Goal: Information Seeking & Learning: Learn about a topic

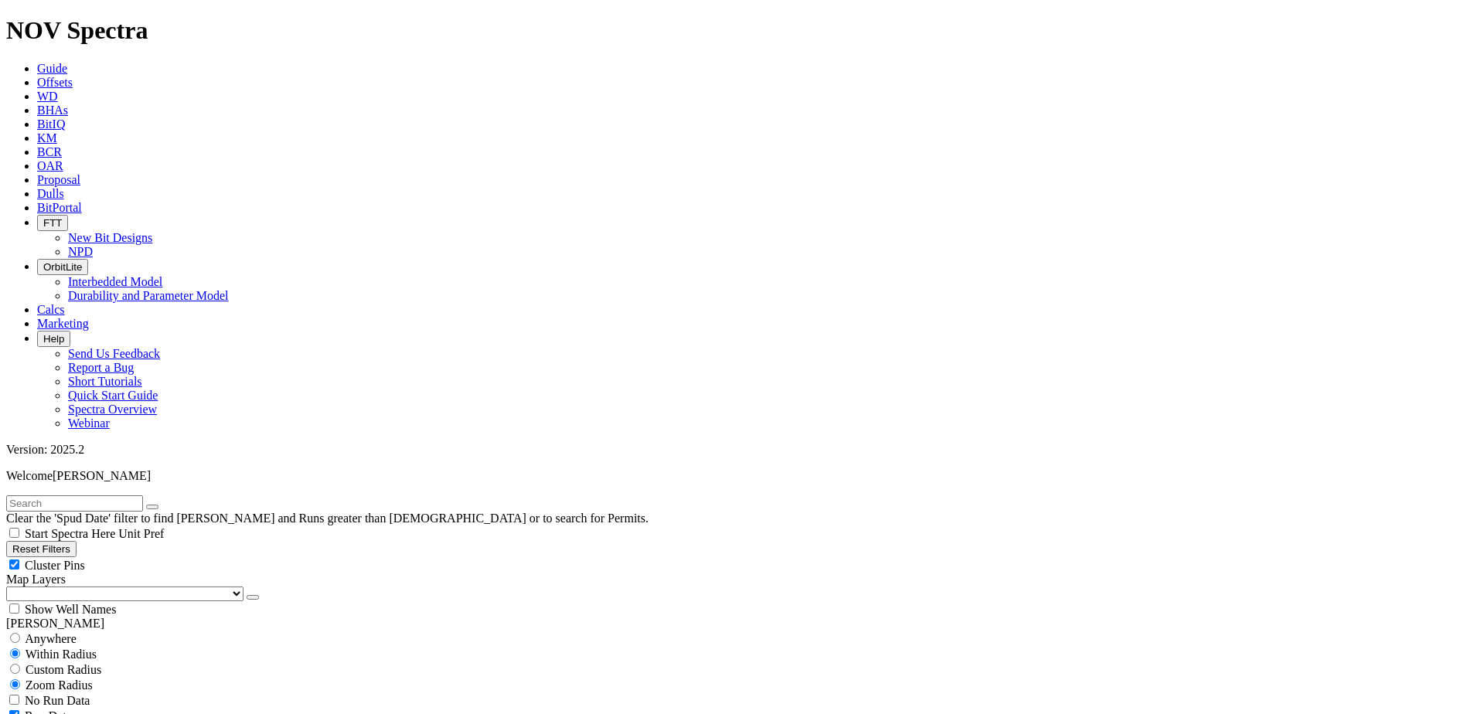
scroll to position [464, 0]
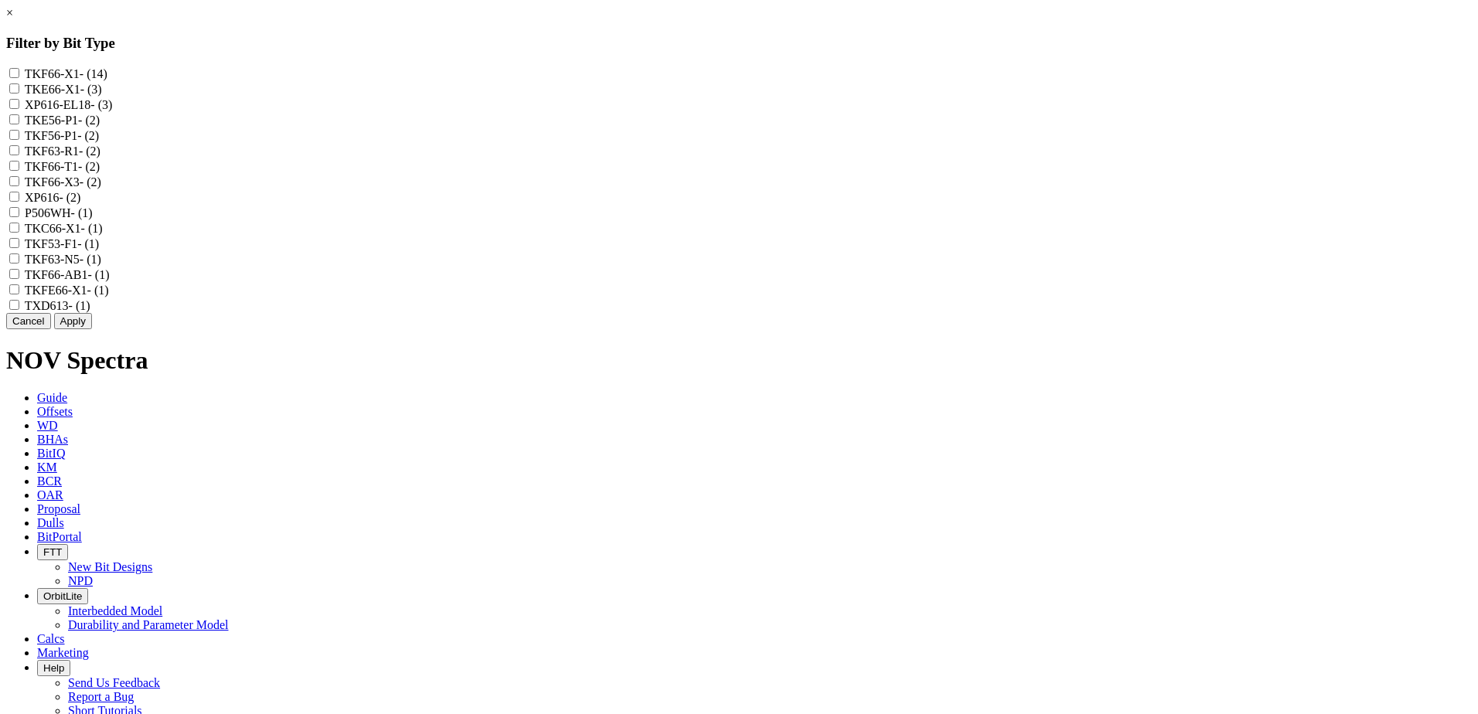
click at [19, 155] on input "TKF63-R1 - (2)" at bounding box center [14, 150] width 10 height 10
checkbox input "true"
click at [13, 19] on link "×" at bounding box center [9, 12] width 7 height 13
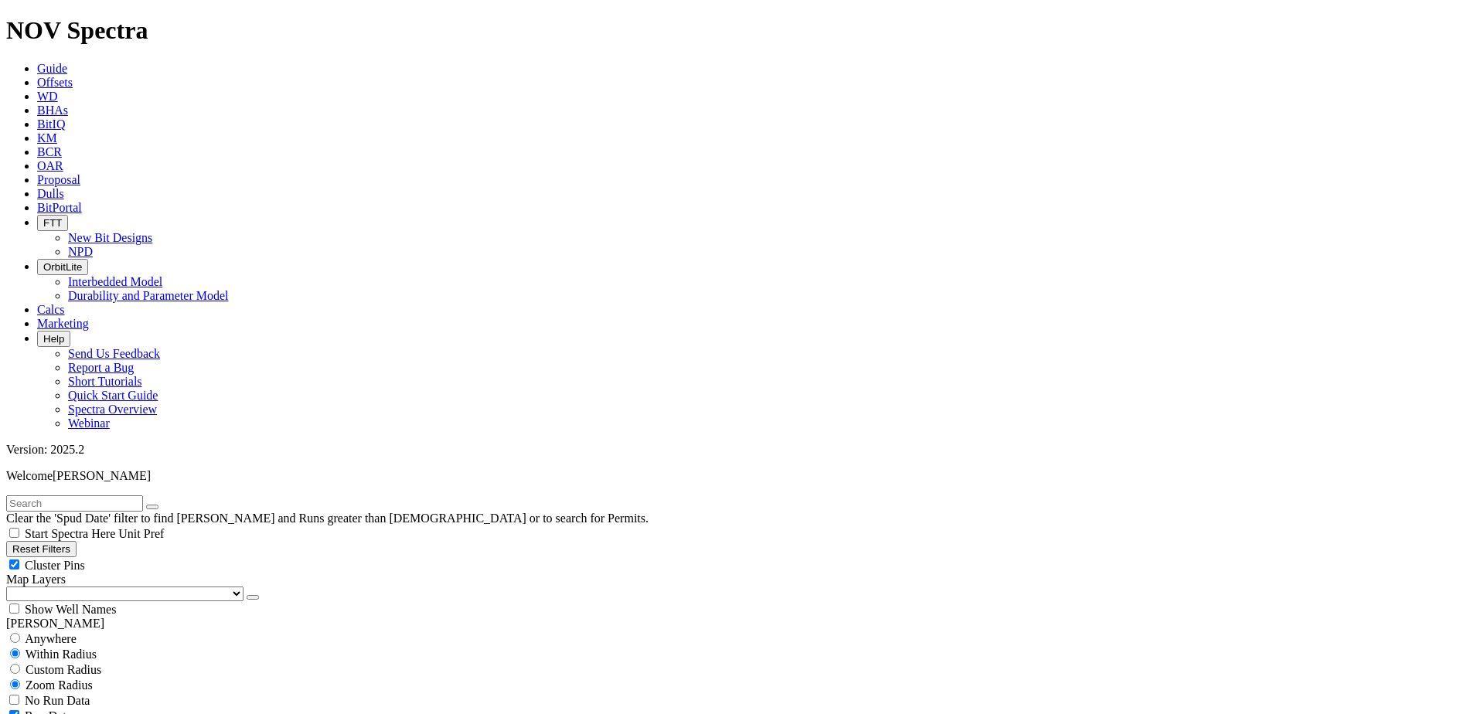
click at [102, 496] on input "text" at bounding box center [74, 504] width 137 height 16
paste input "19032481"
type input "19032481"
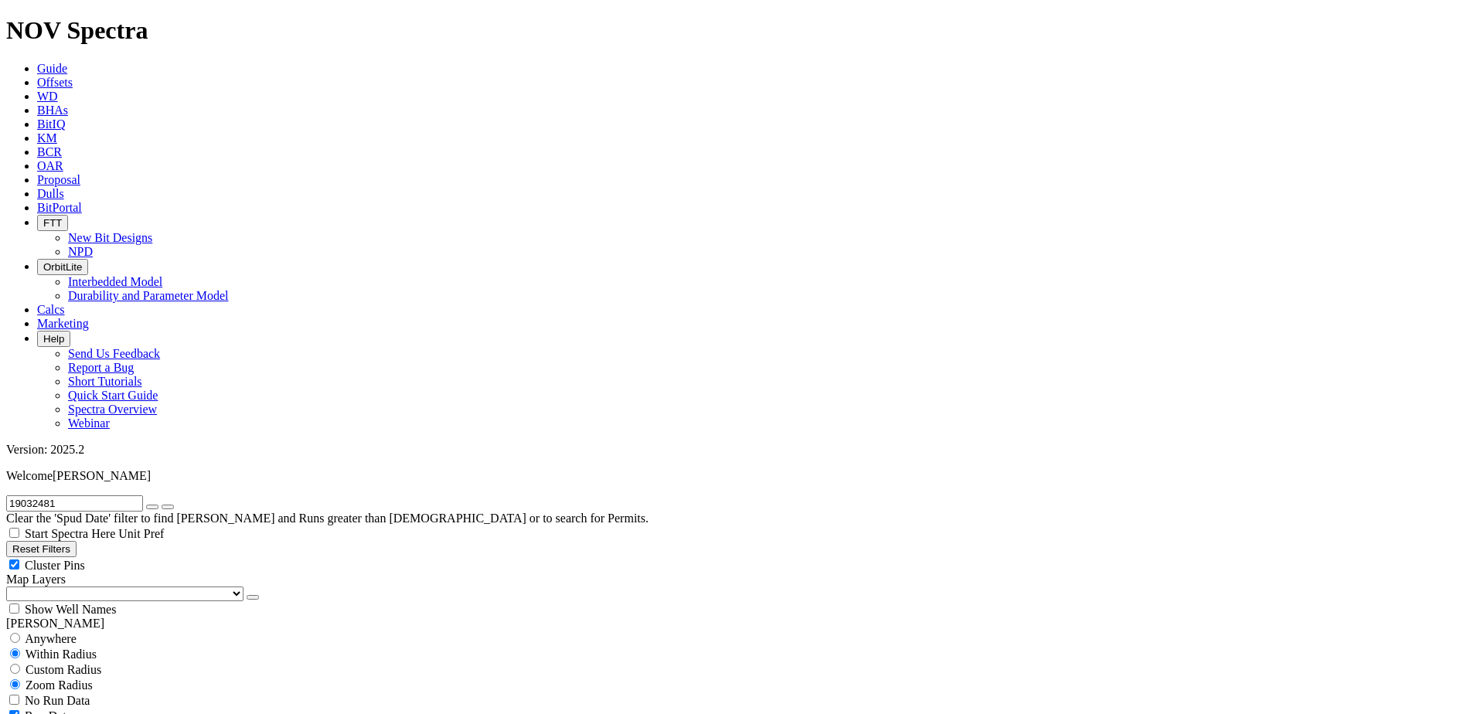
type input "150"
type input "3003"
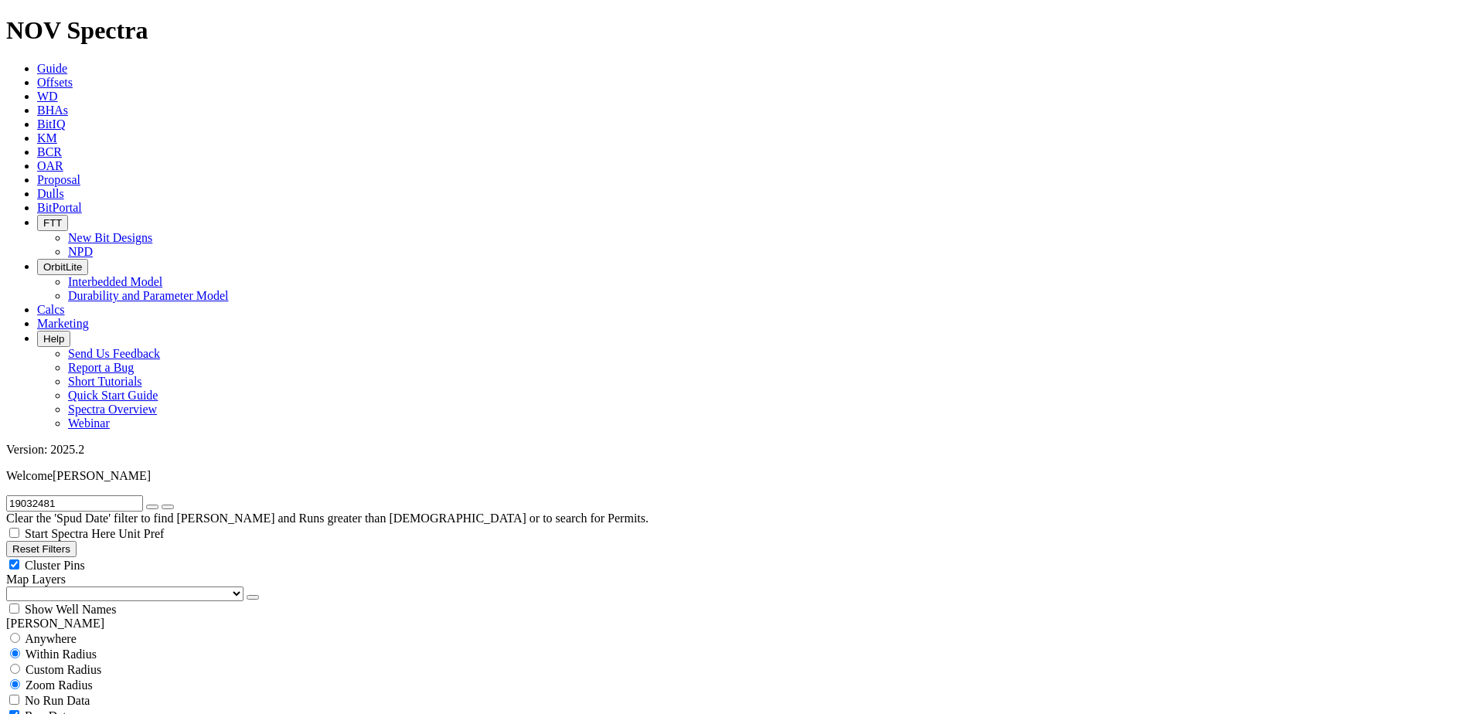
type input "0"
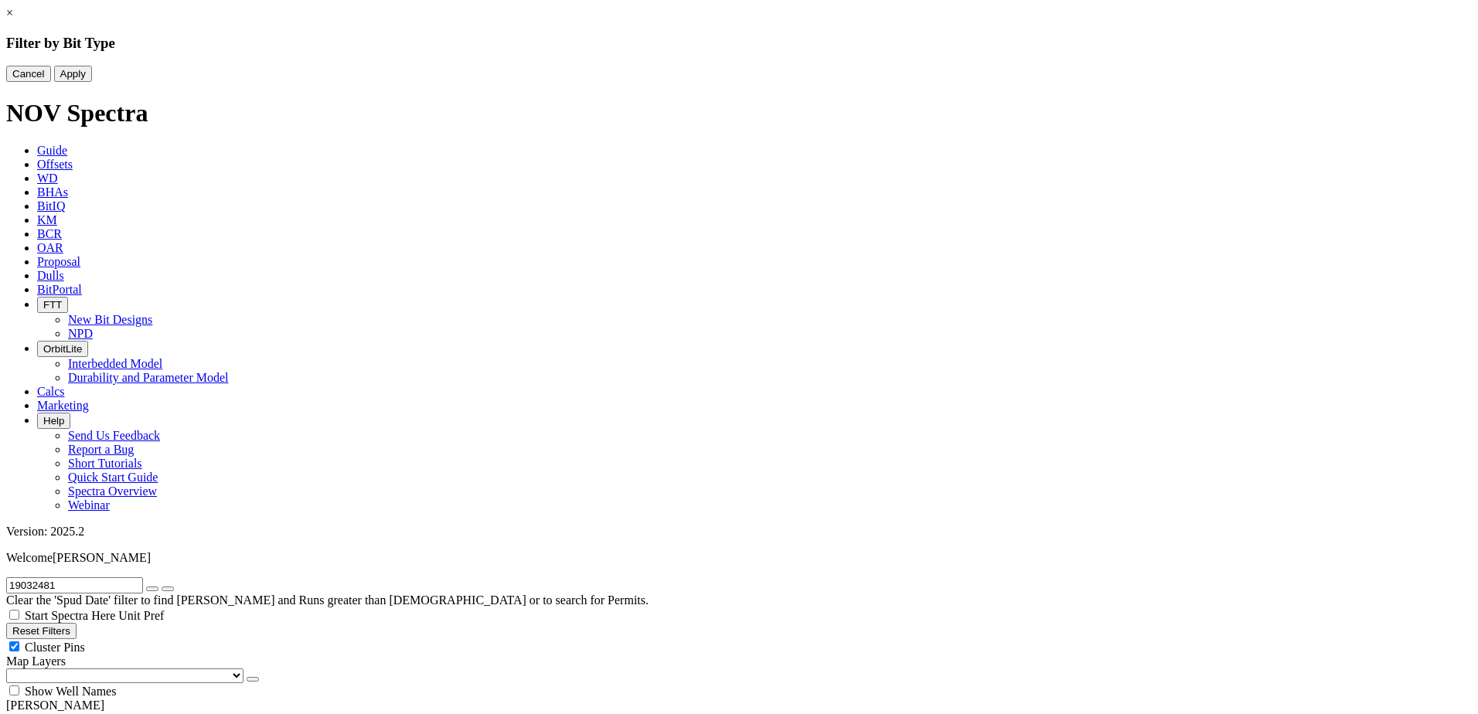
click at [235, 82] on div "× Filter by Bit Type Cancel Apply" at bounding box center [739, 44] width 1466 height 76
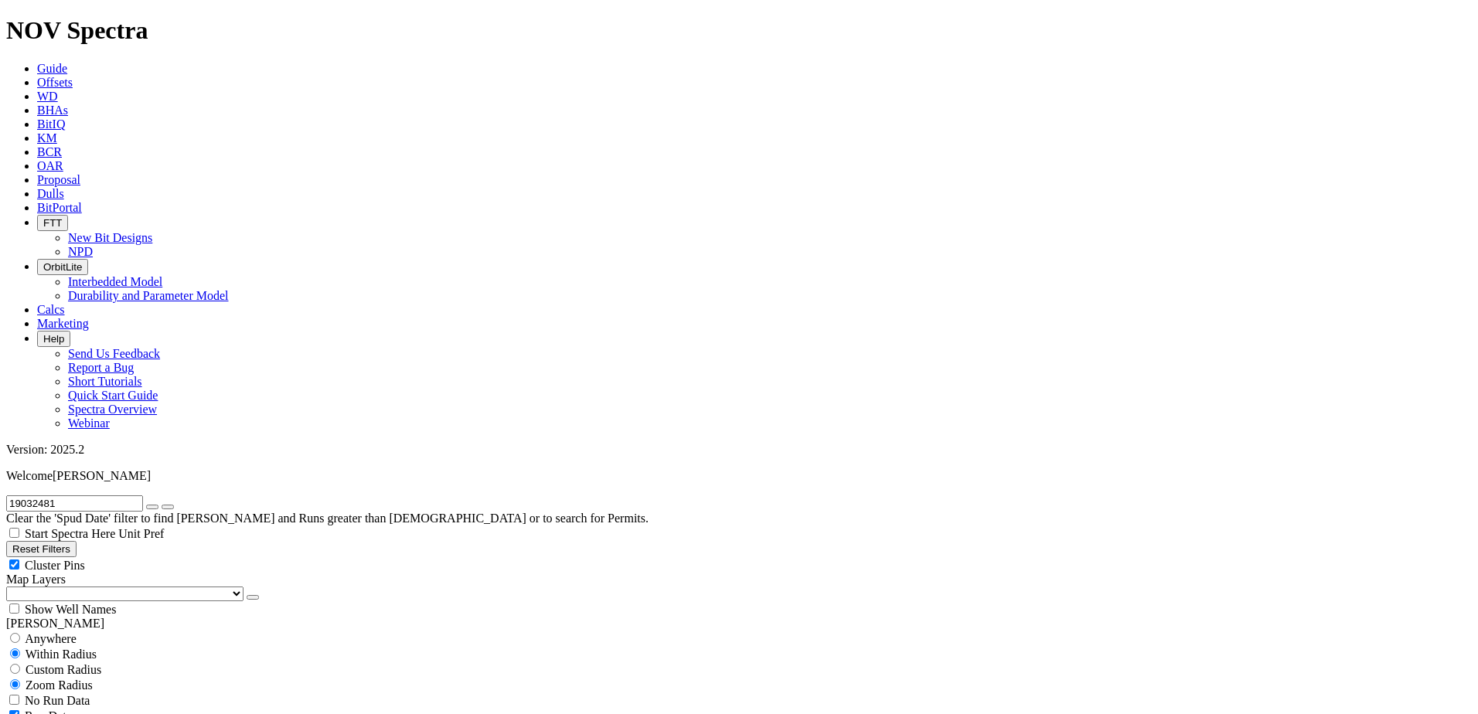
click at [44, 541] on button "Reset Filters" at bounding box center [41, 549] width 70 height 16
checkbox input "true"
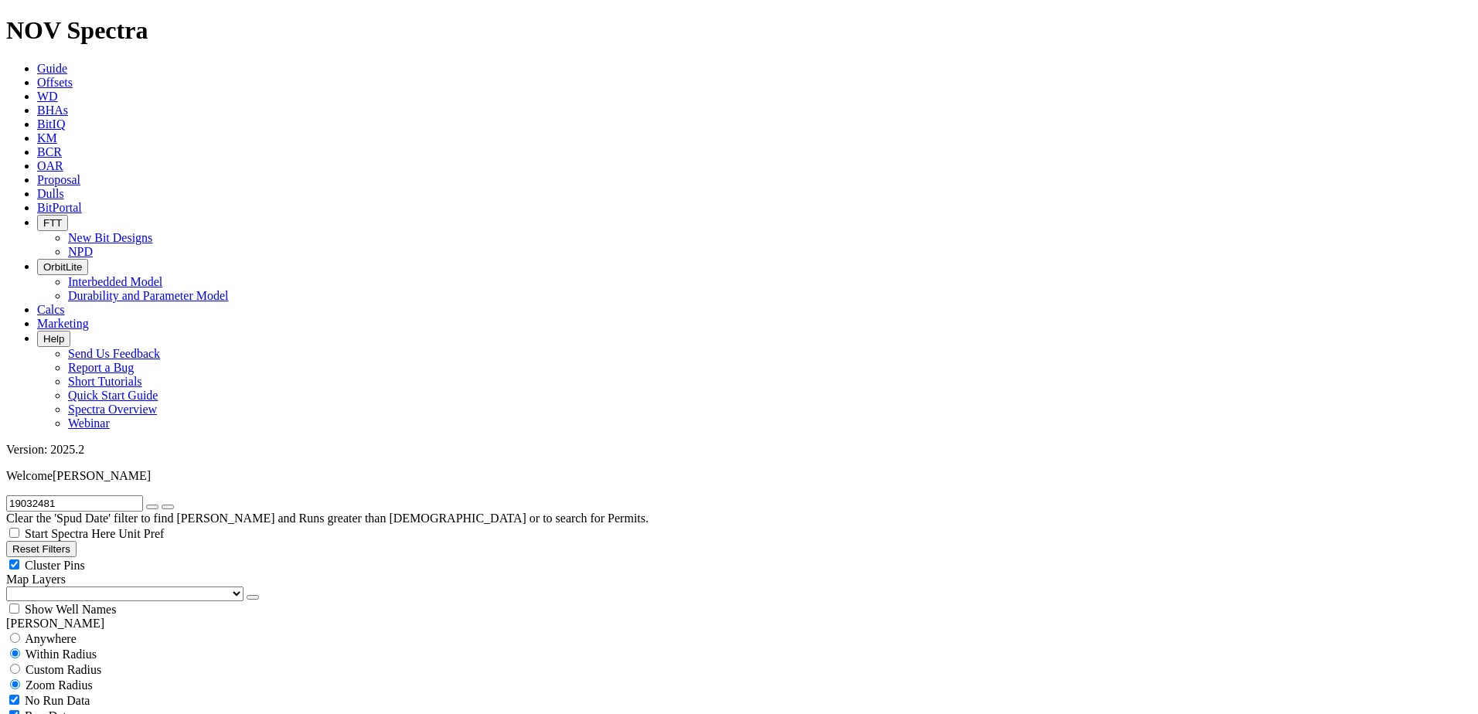
select select
click at [88, 496] on input "text" at bounding box center [74, 504] width 137 height 16
paste input "19032481"
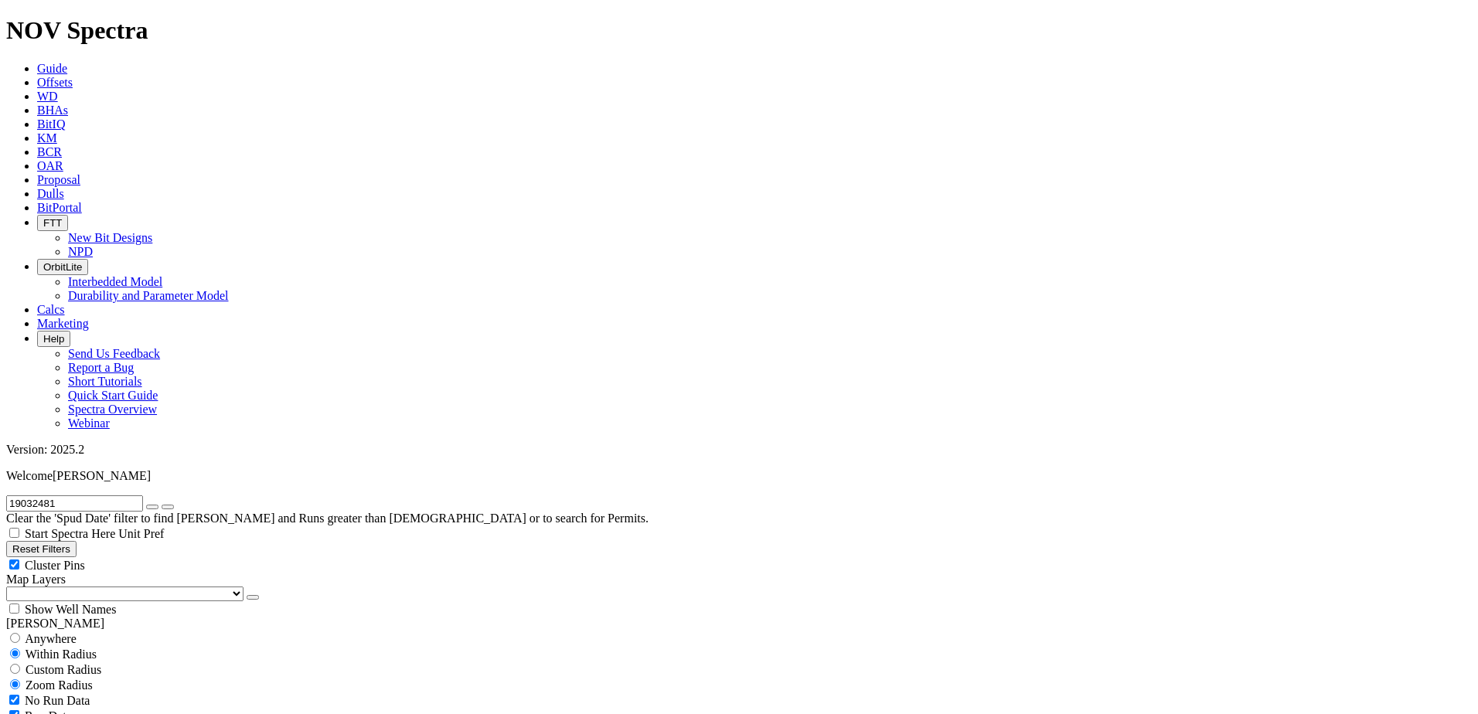
type input "19032481"
click at [91, 587] on select "US Counties [GEOGRAPHIC_DATA], [GEOGRAPHIC_DATA] [GEOGRAPHIC_DATA], [GEOGRAPHIC…" at bounding box center [124, 594] width 237 height 15
click at [12, 587] on select "US Counties [GEOGRAPHIC_DATA], [GEOGRAPHIC_DATA] [GEOGRAPHIC_DATA], [GEOGRAPHIC…" at bounding box center [124, 594] width 237 height 15
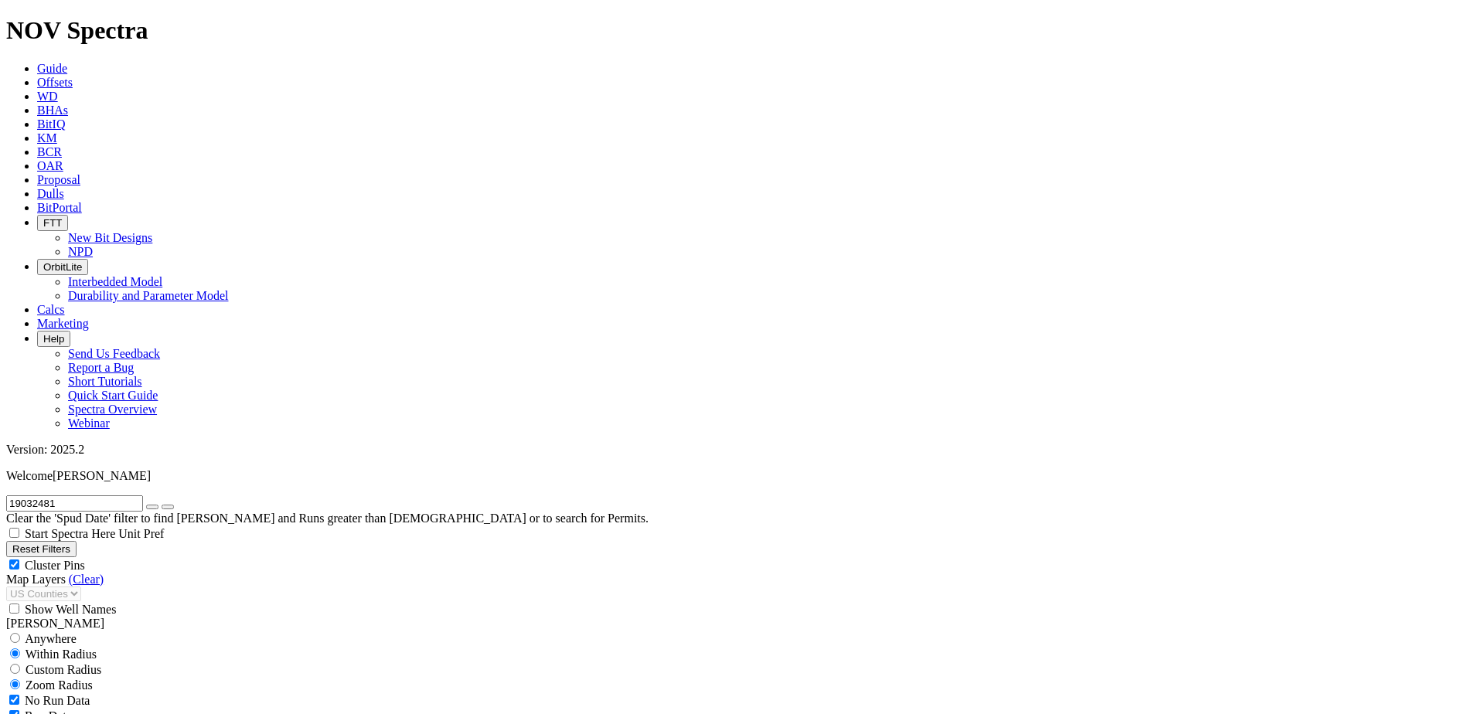
select select "8.75"
checkbox input "false"
select select "? number:8.75 ?"
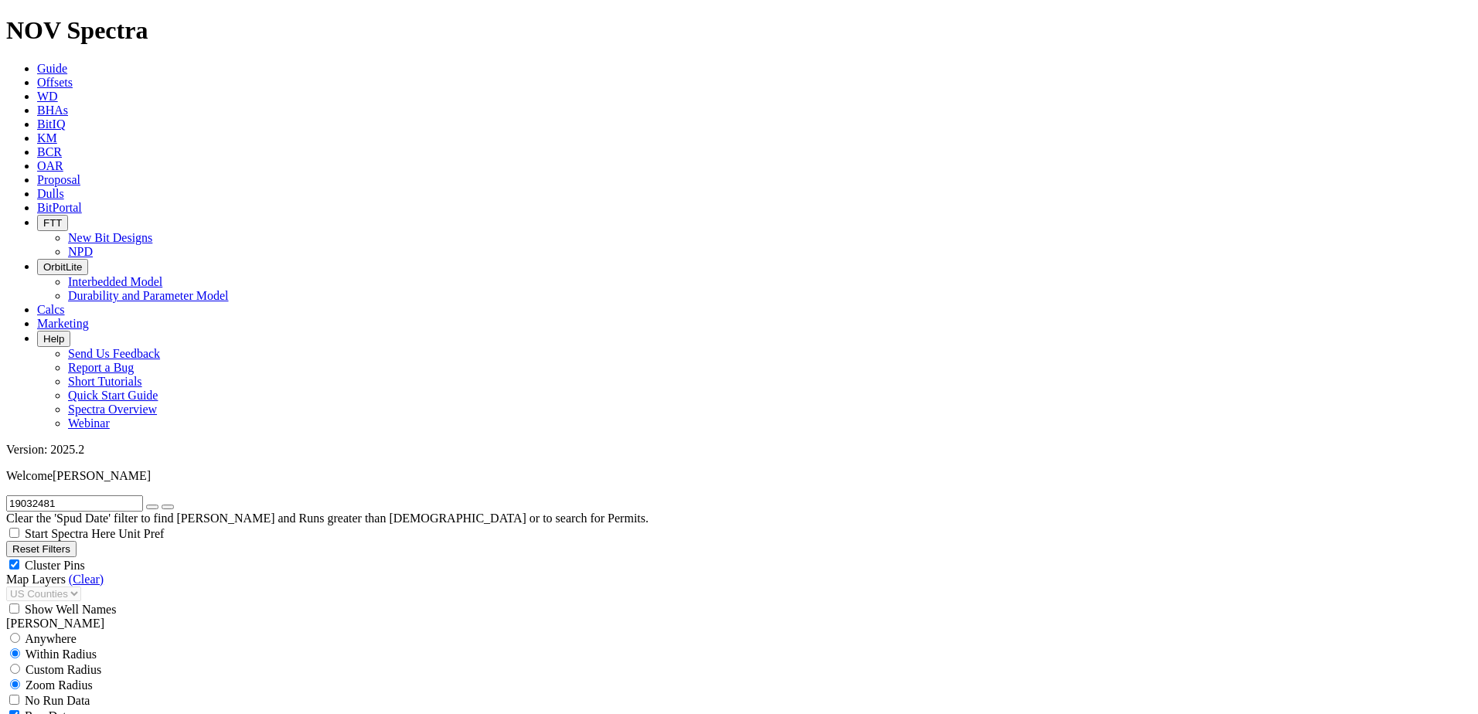
click at [110, 496] on input "19032481" at bounding box center [74, 504] width 137 height 16
paste input "174489"
click at [99, 496] on input "19174489" at bounding box center [74, 504] width 137 height 16
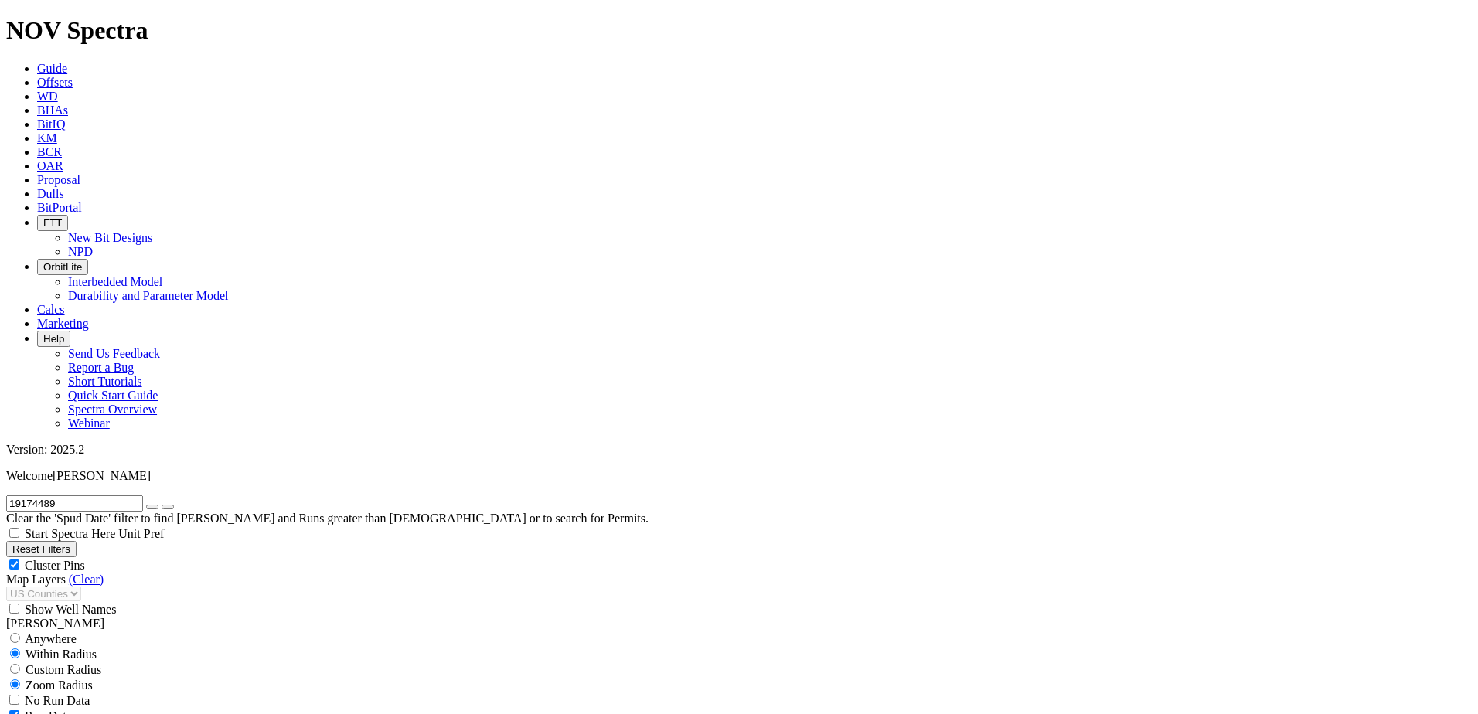
type input "19174489"
click at [77, 541] on button "Reset Filters" at bounding box center [41, 549] width 70 height 16
checkbox input "true"
select select
click at [95, 573] on link "(Clear)" at bounding box center [86, 579] width 35 height 13
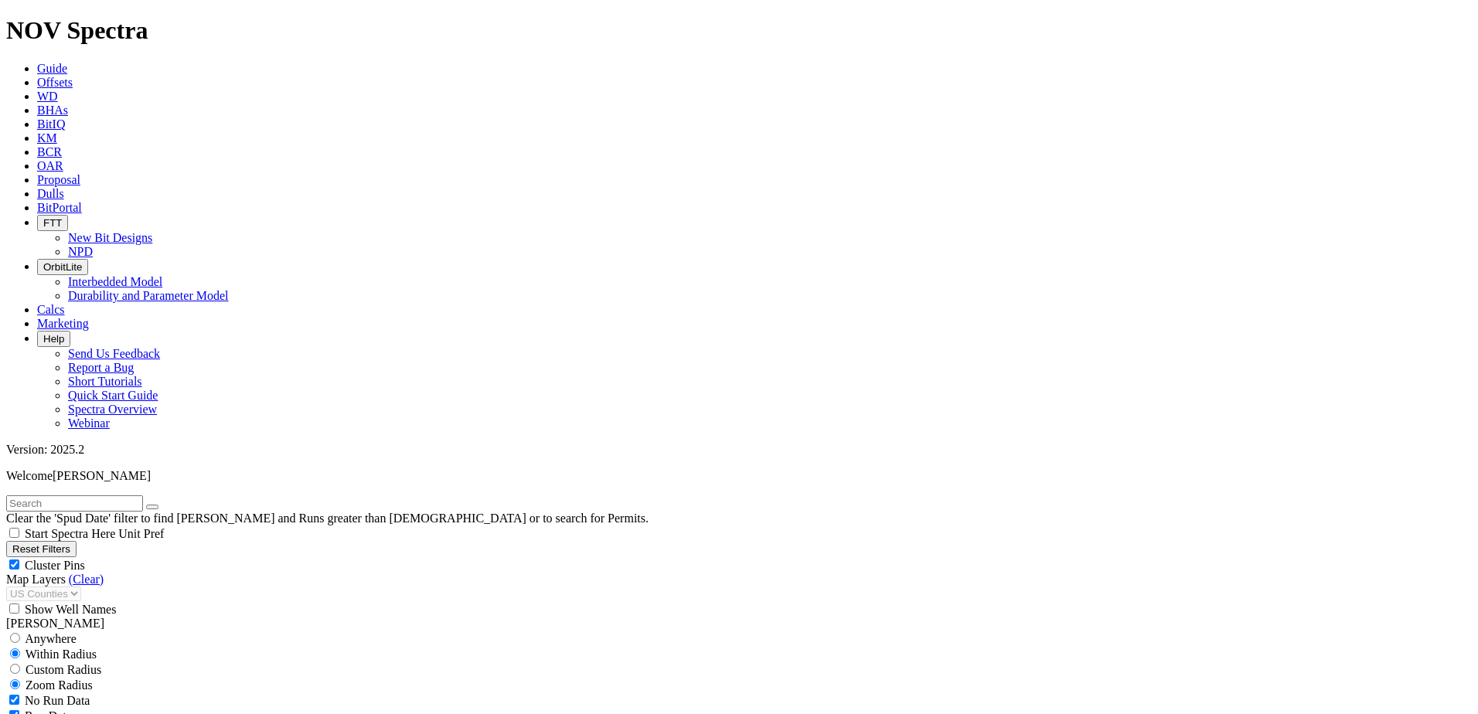
select select
click at [97, 587] on select "US Counties [GEOGRAPHIC_DATA], [GEOGRAPHIC_DATA] [GEOGRAPHIC_DATA], [GEOGRAPHIC…" at bounding box center [124, 594] width 237 height 15
click at [12, 587] on select "US Counties [GEOGRAPHIC_DATA], [GEOGRAPHIC_DATA] [GEOGRAPHIC_DATA], [GEOGRAPHIC…" at bounding box center [124, 594] width 237 height 15
click at [95, 496] on input "text" at bounding box center [74, 504] width 137 height 16
paste input "19174489"
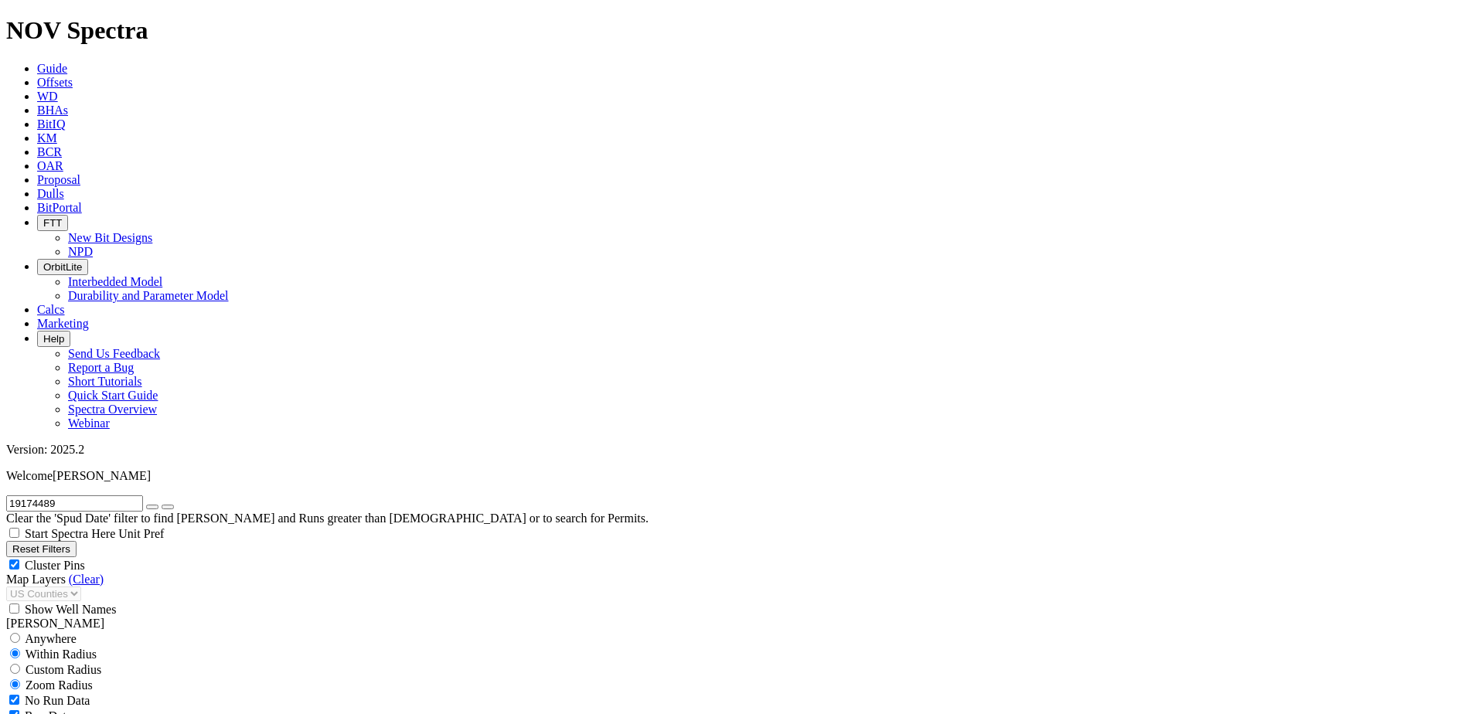
scroll to position [21071, 0]
type input "19174489"
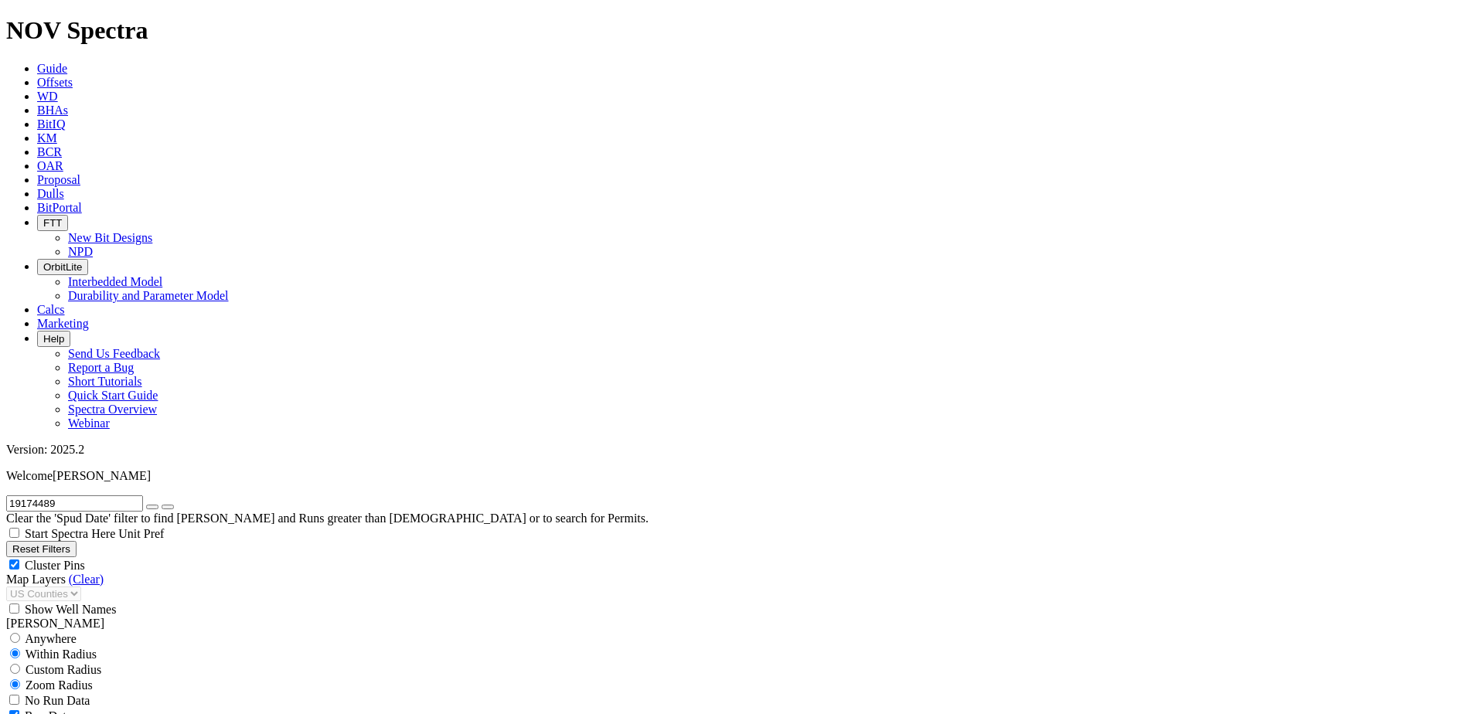
checkbox input "false"
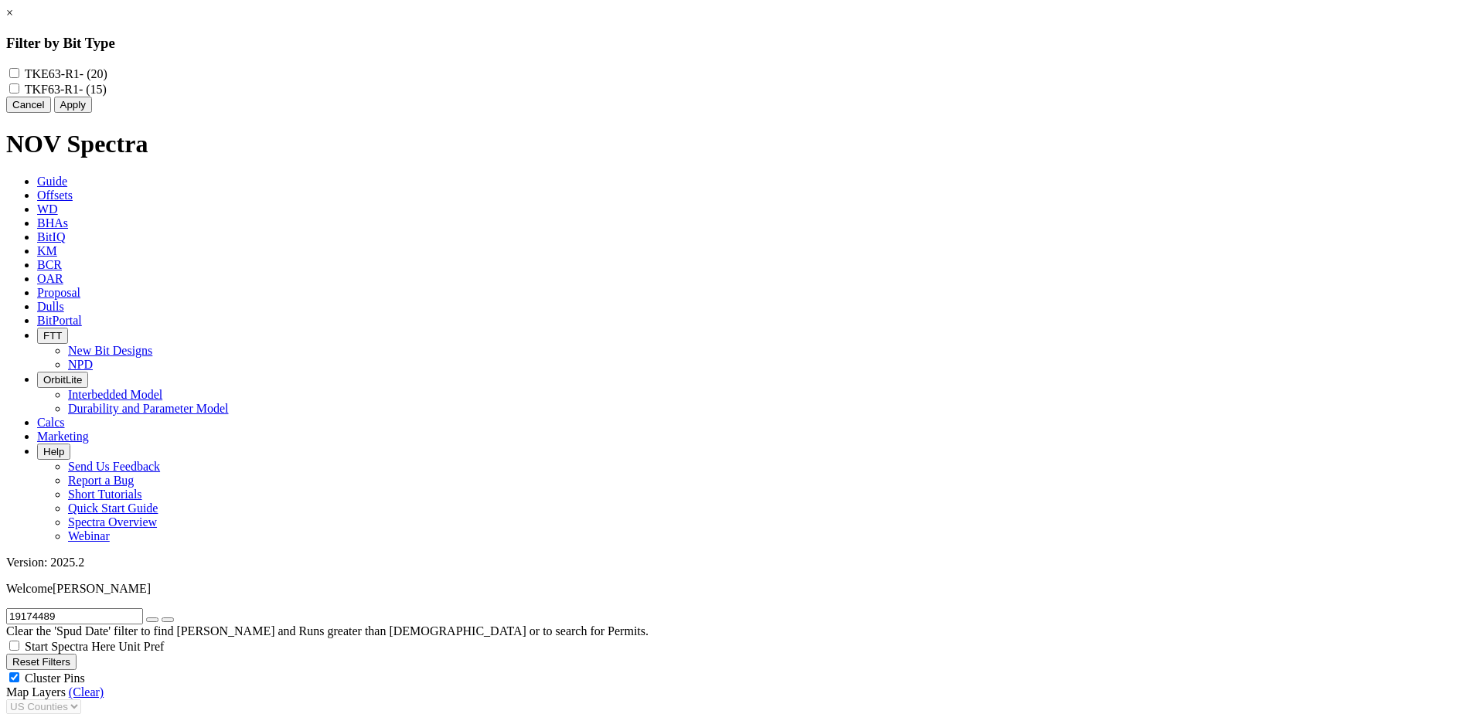
click at [19, 75] on input "TKE63-R1 - (20)" at bounding box center [14, 73] width 10 height 10
checkbox input "true"
click at [19, 91] on input "TKF63-R1 - (15)" at bounding box center [14, 89] width 10 height 10
checkbox input "true"
click at [92, 113] on button "Apply" at bounding box center [73, 105] width 38 height 16
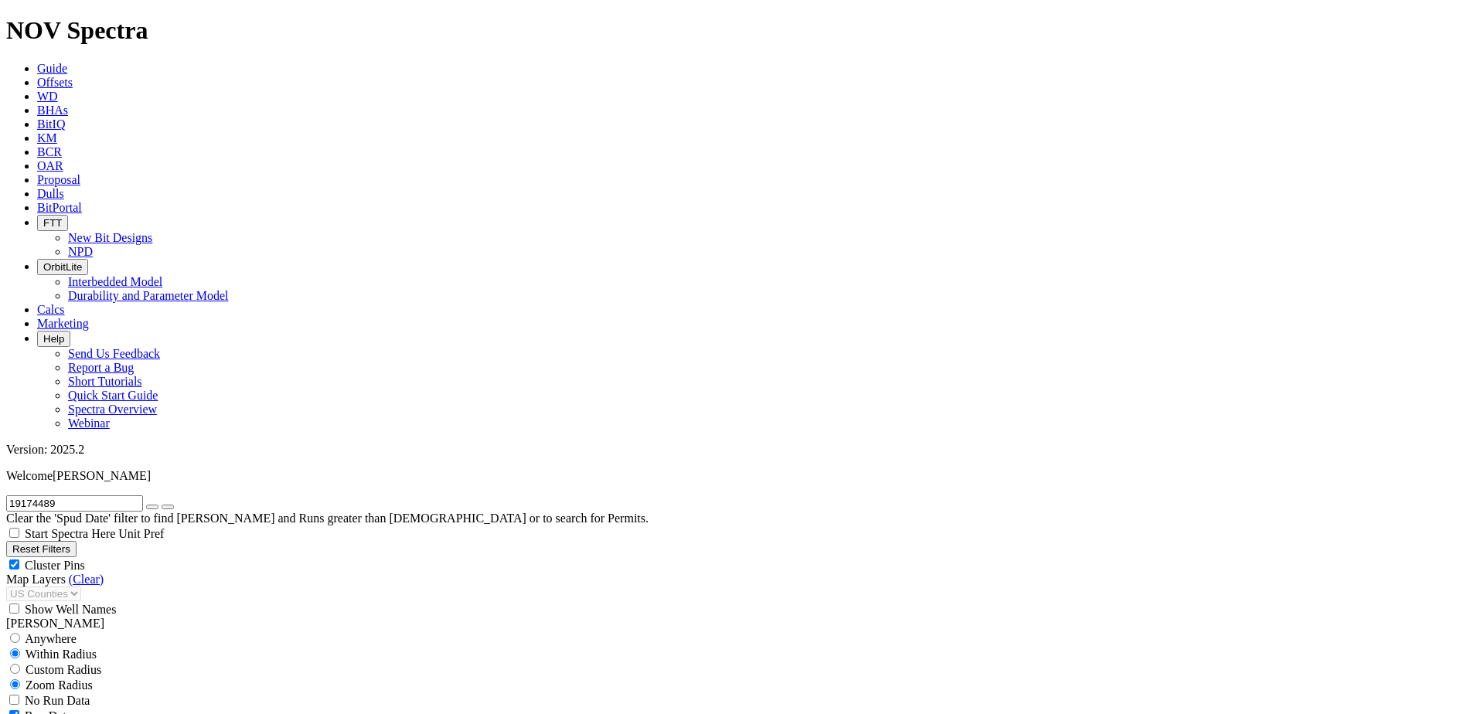
scroll to position [851, 0]
type input "4"
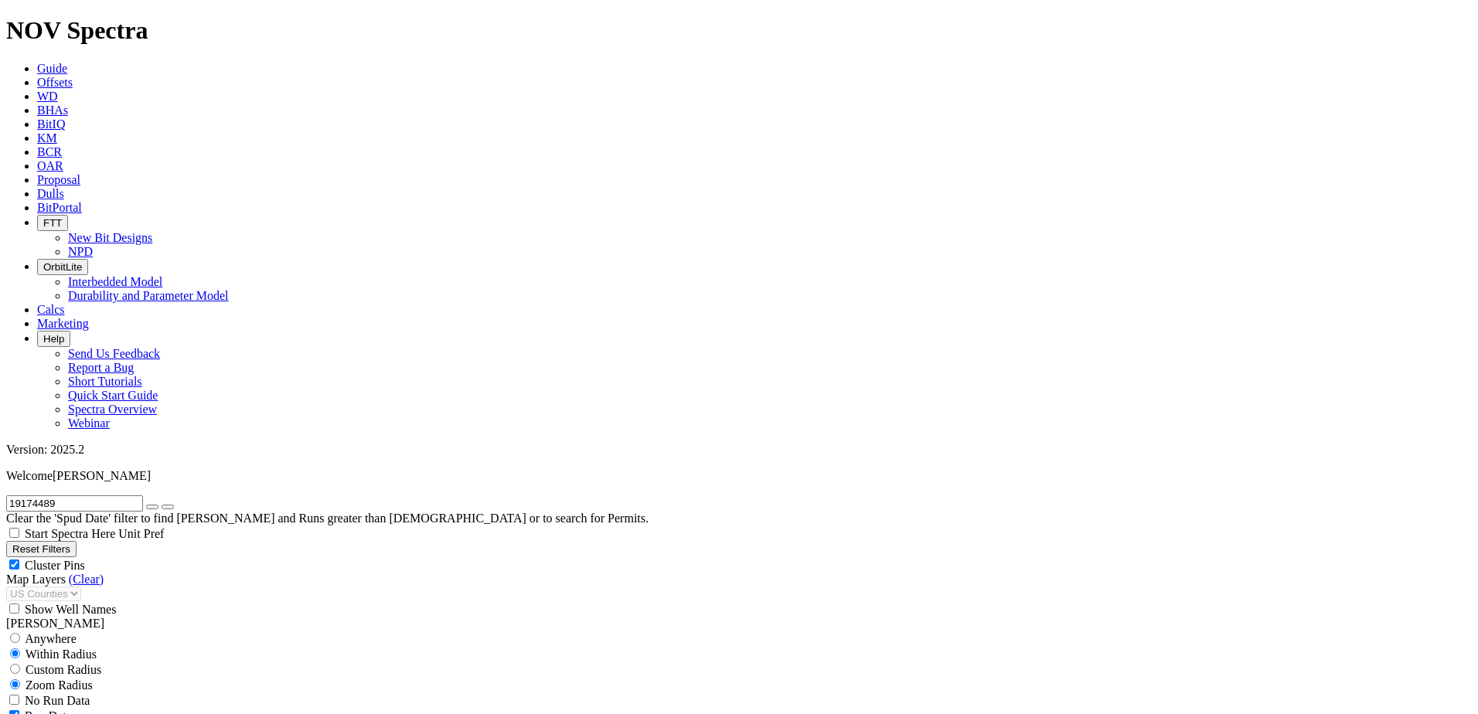
type input "5000"
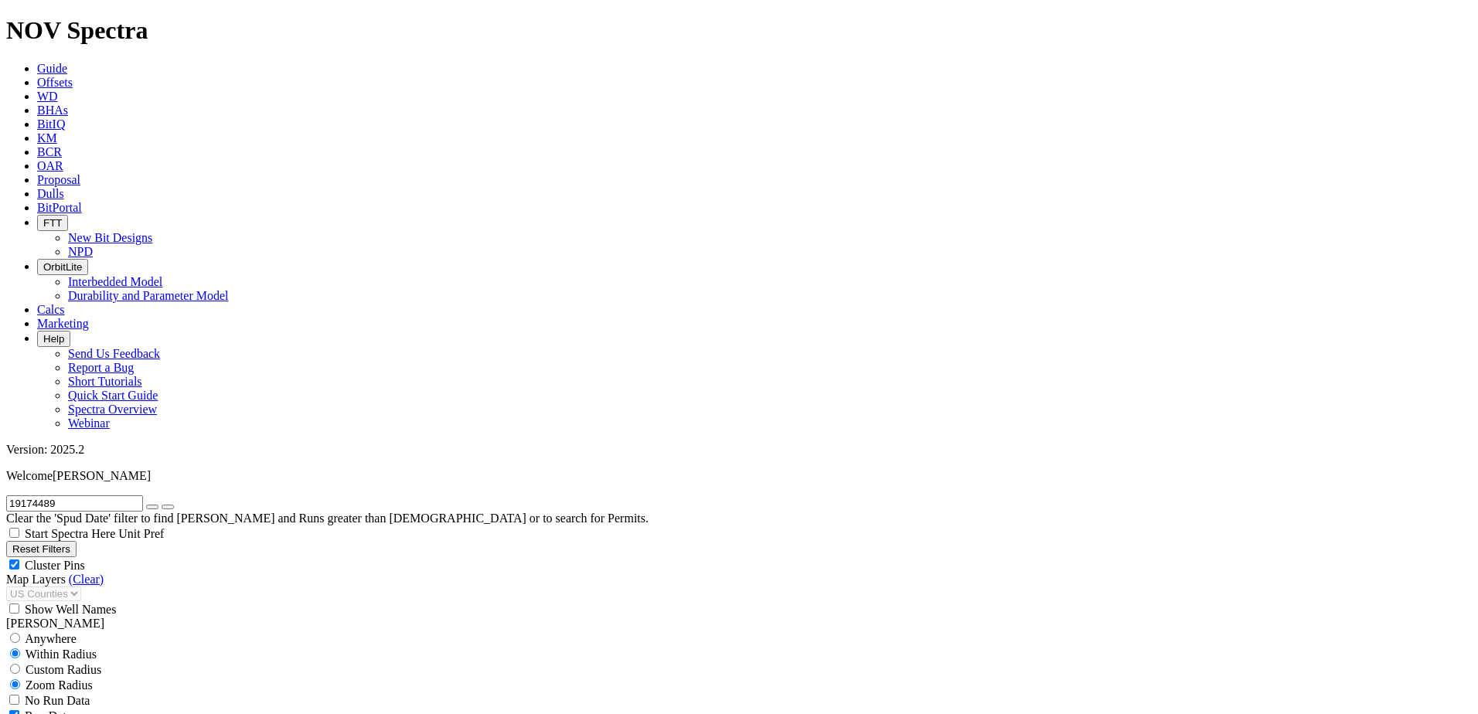
type input "-2"
type input "5001"
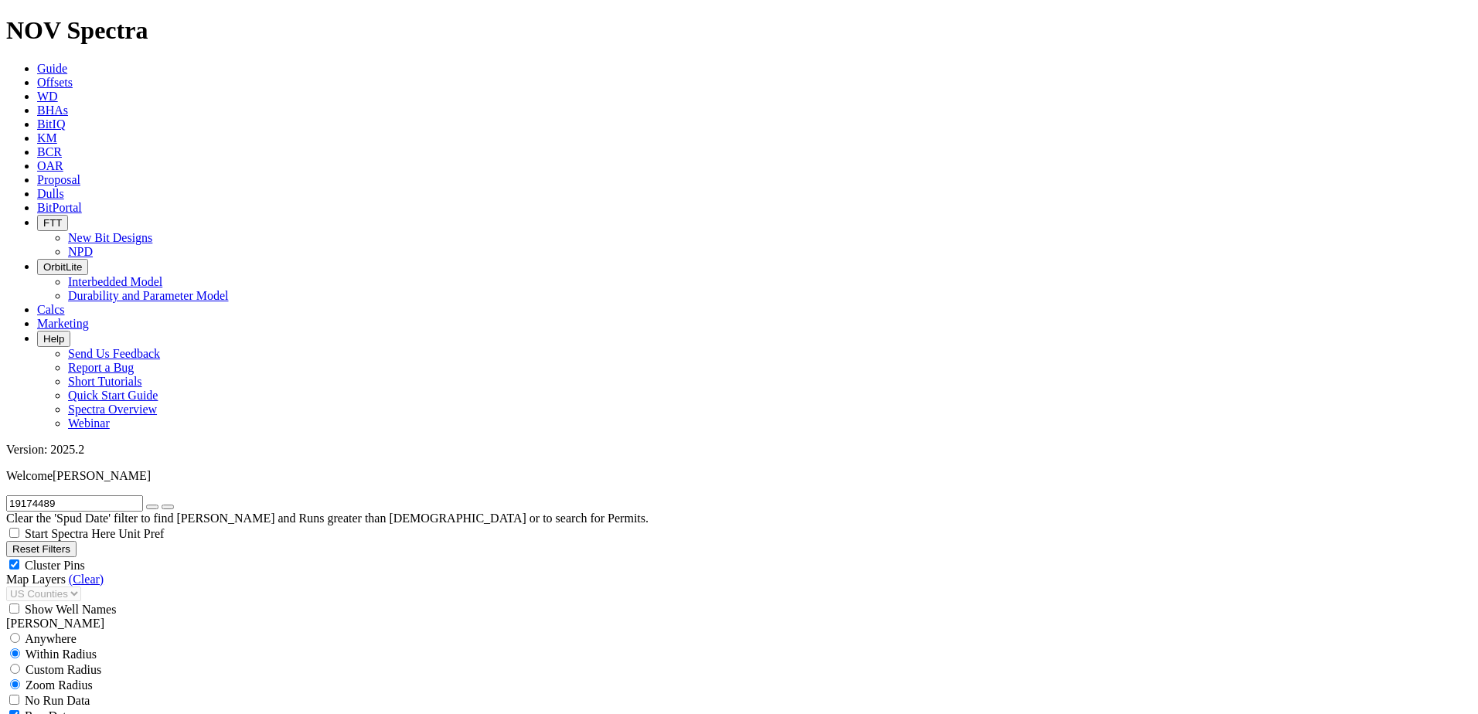
type input "-5000"
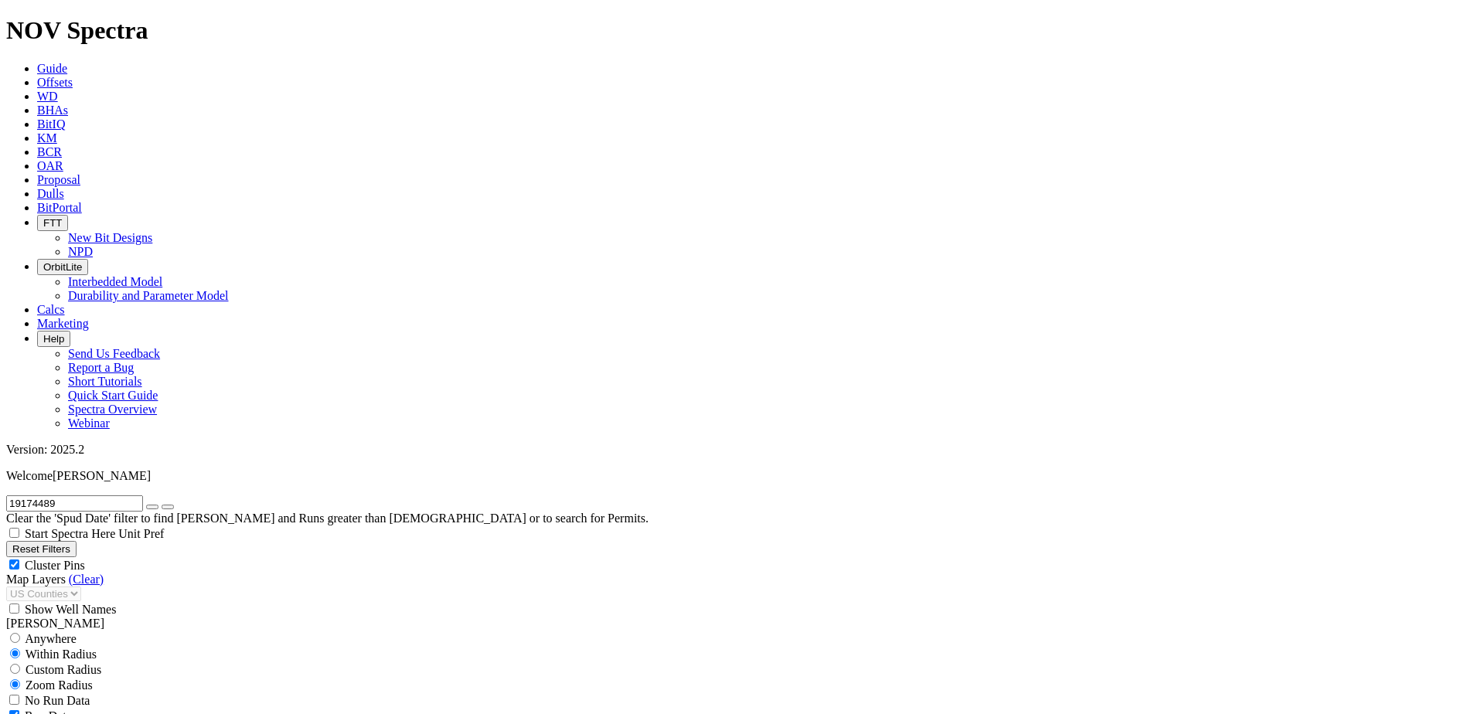
scroll to position [1367, 0]
type input "5000"
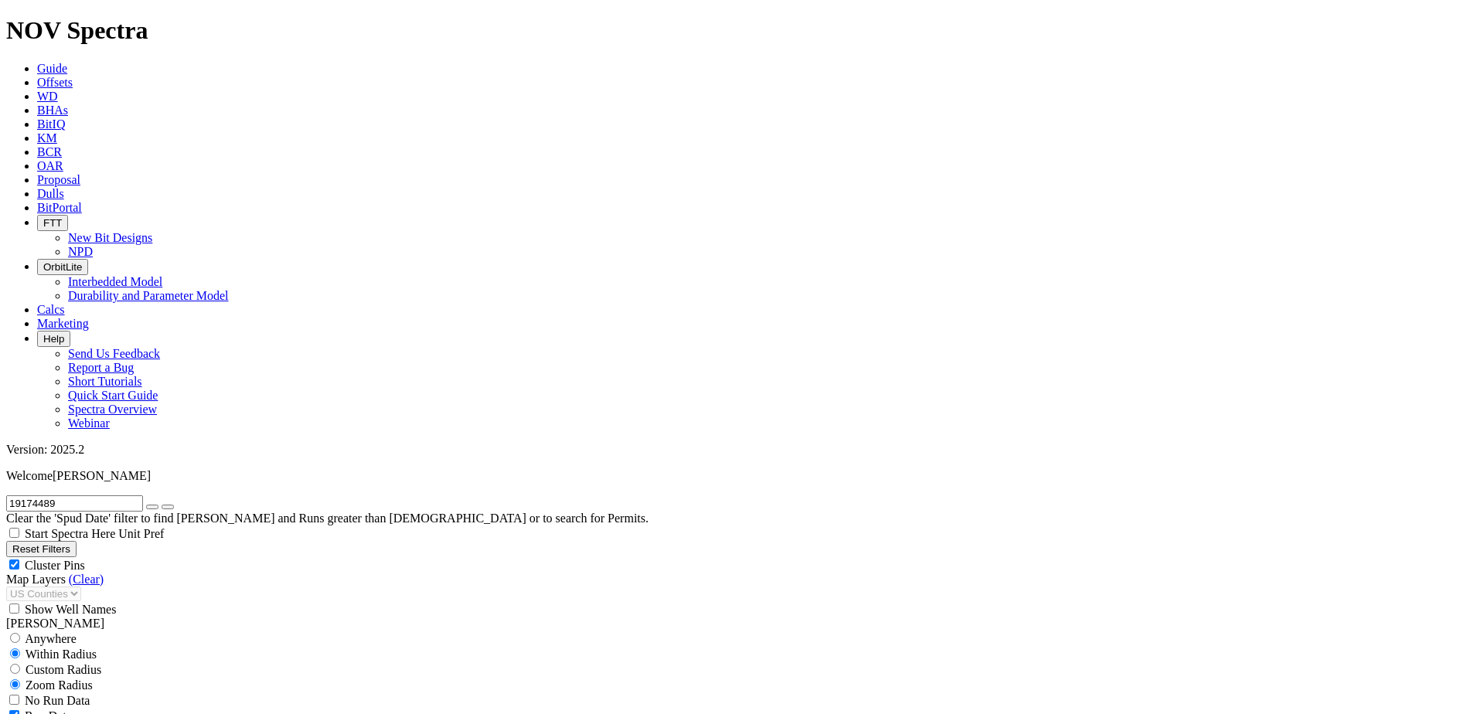
type input "150"
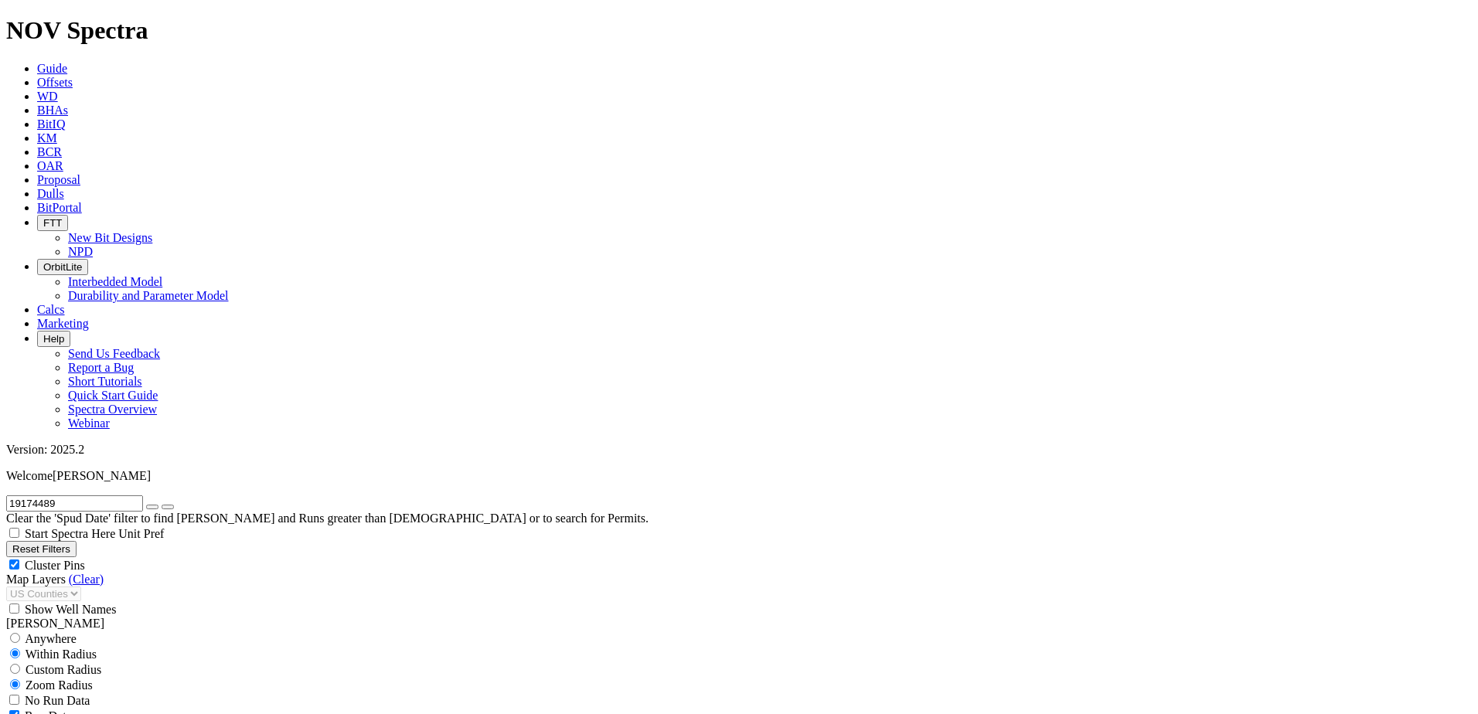
type input "4000"
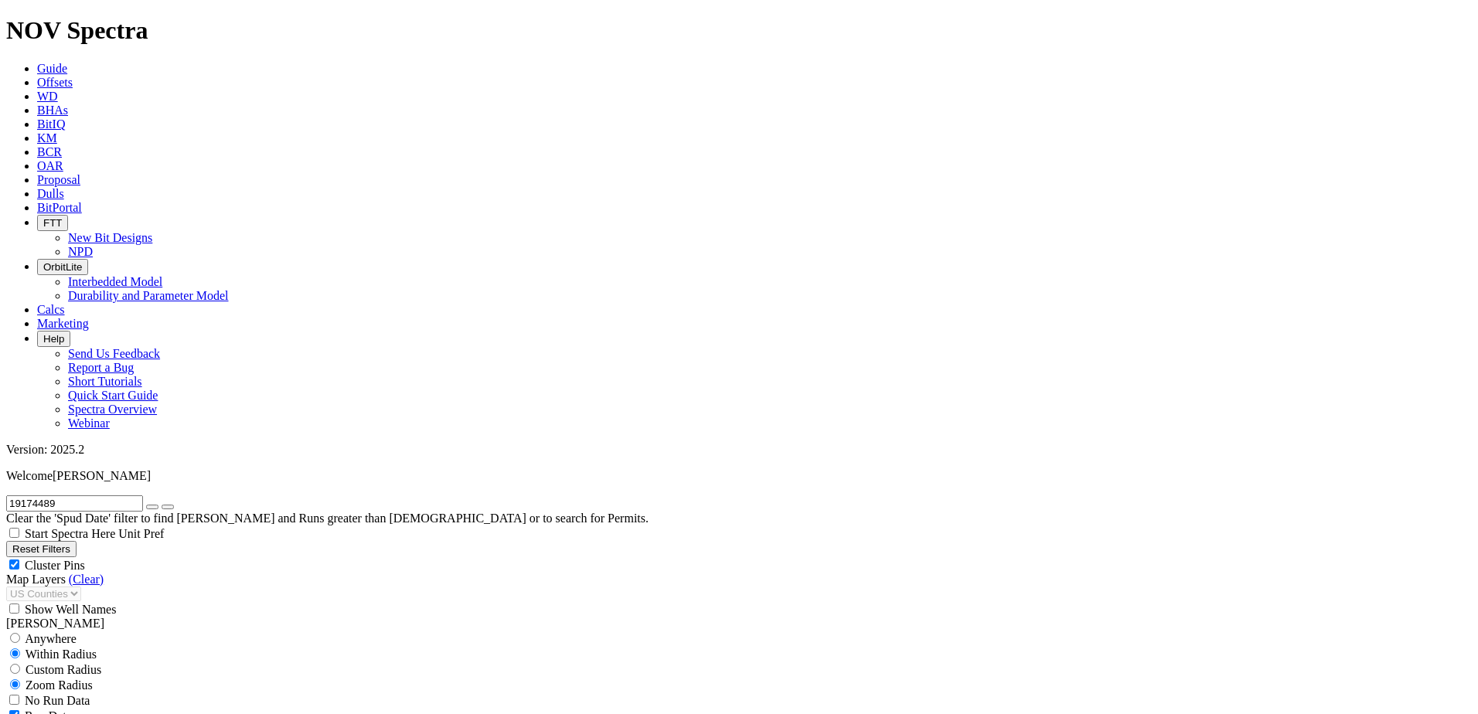
type input "180"
type input "0"
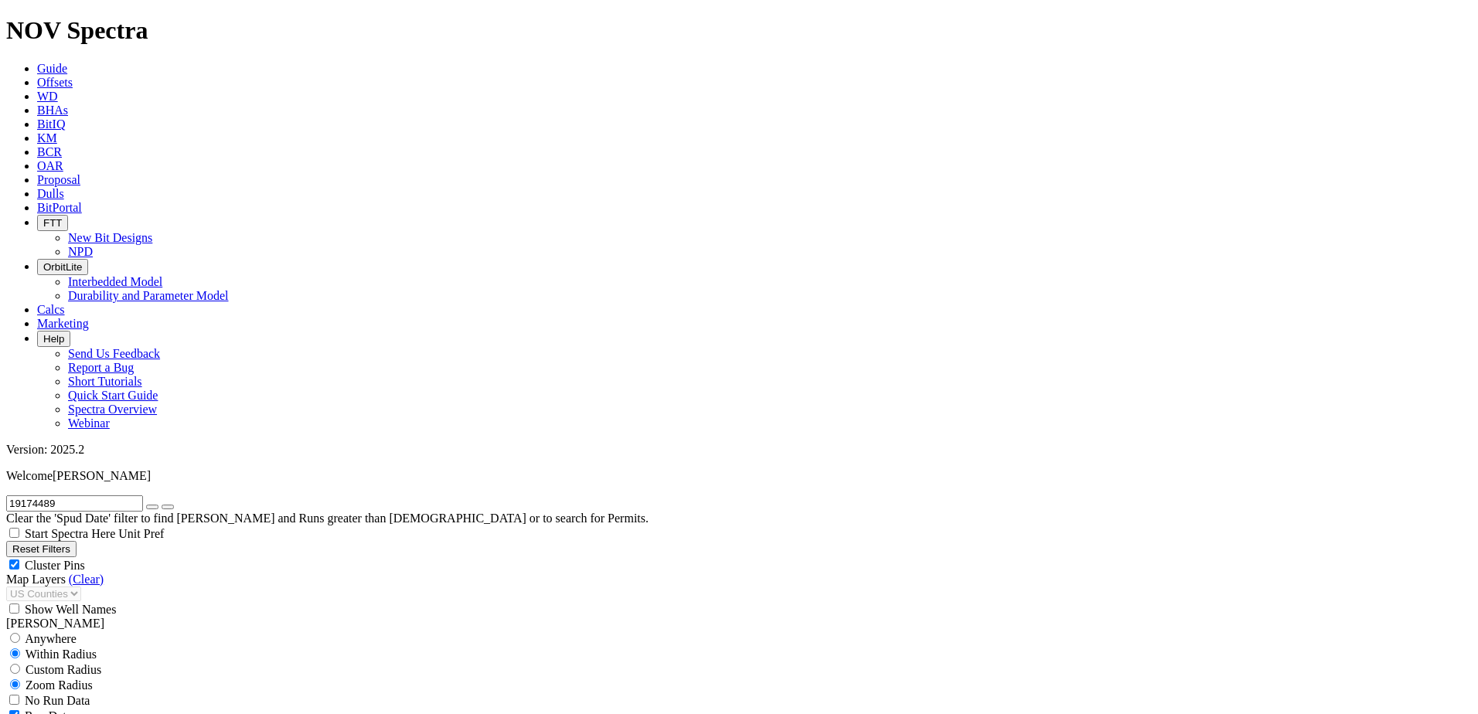
type input "3500"
type input "150"
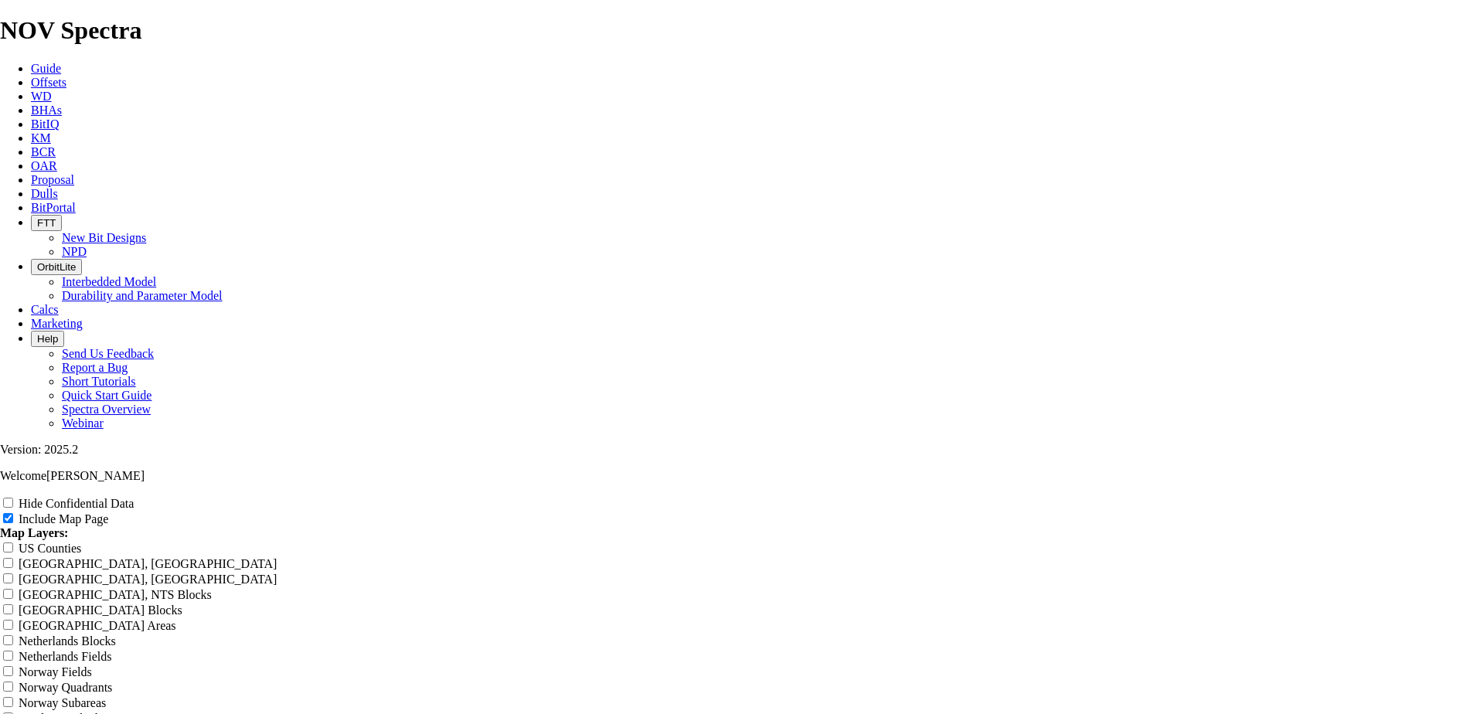
scroll to position [1933, 0]
